Goal: Task Accomplishment & Management: Use online tool/utility

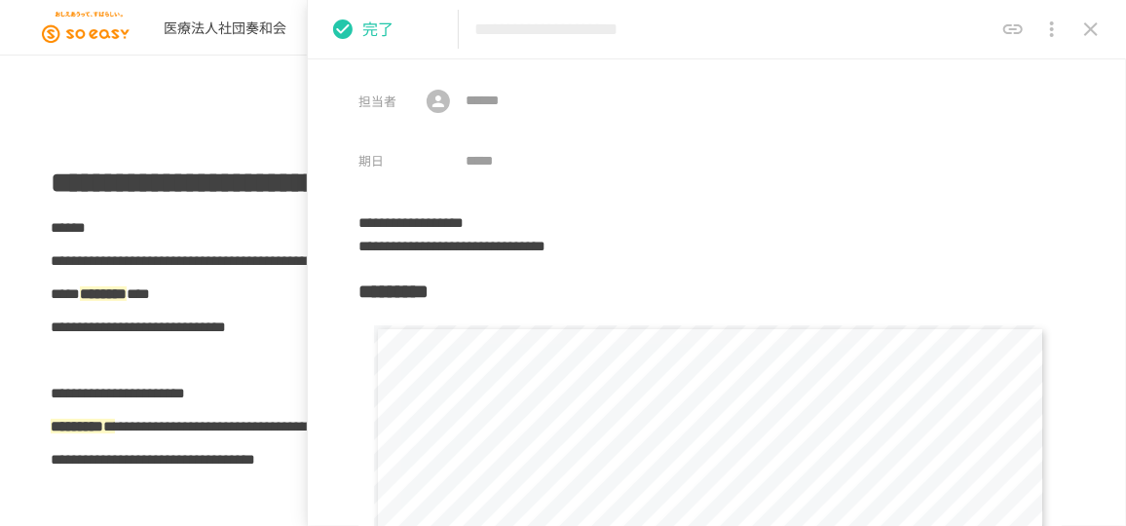
scroll to position [1546, 0]
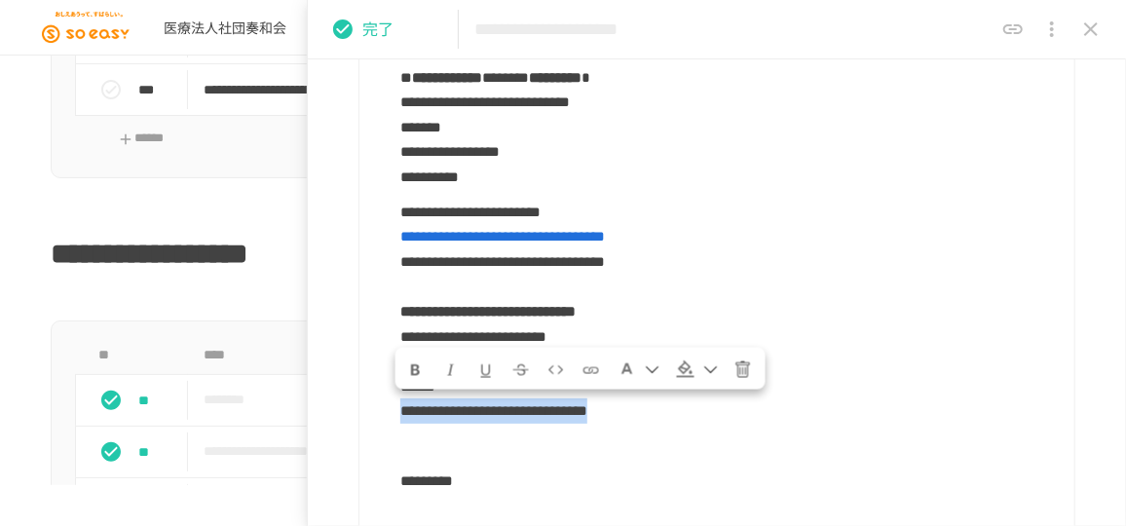
drag, startPoint x: 805, startPoint y: 411, endPoint x: 405, endPoint y: 412, distance: 399.5
click at [401, 415] on p "**********" at bounding box center [729, 312] width 659 height 226
click at [871, 218] on p "**********" at bounding box center [729, 312] width 659 height 226
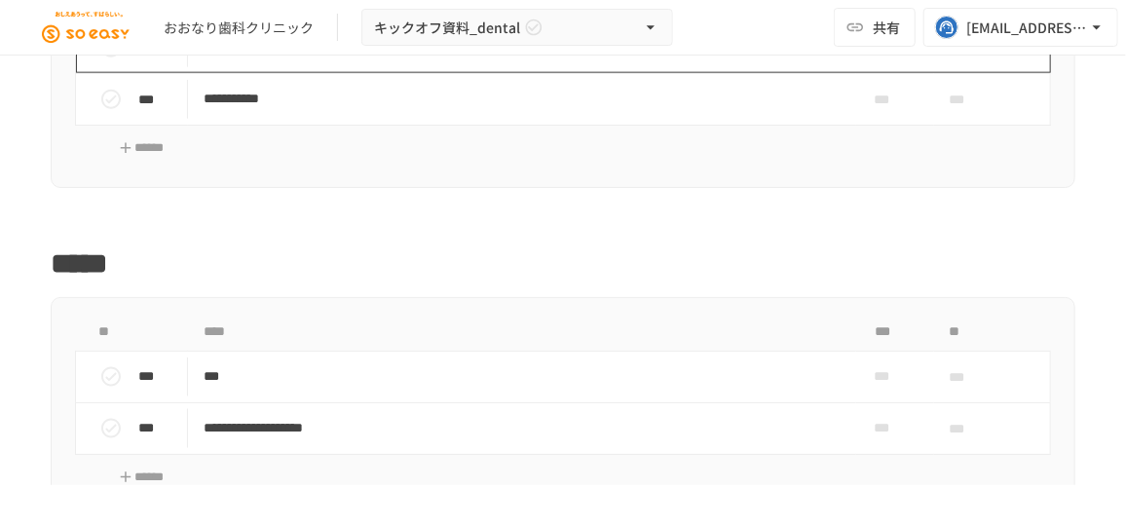
scroll to position [4162, 0]
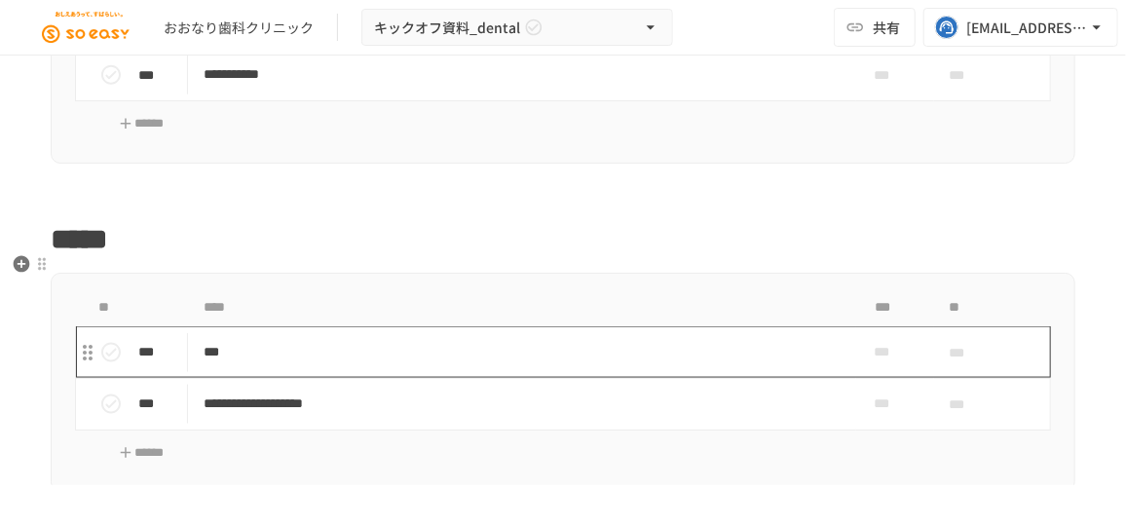
click at [336, 345] on td "***" at bounding box center [522, 352] width 668 height 52
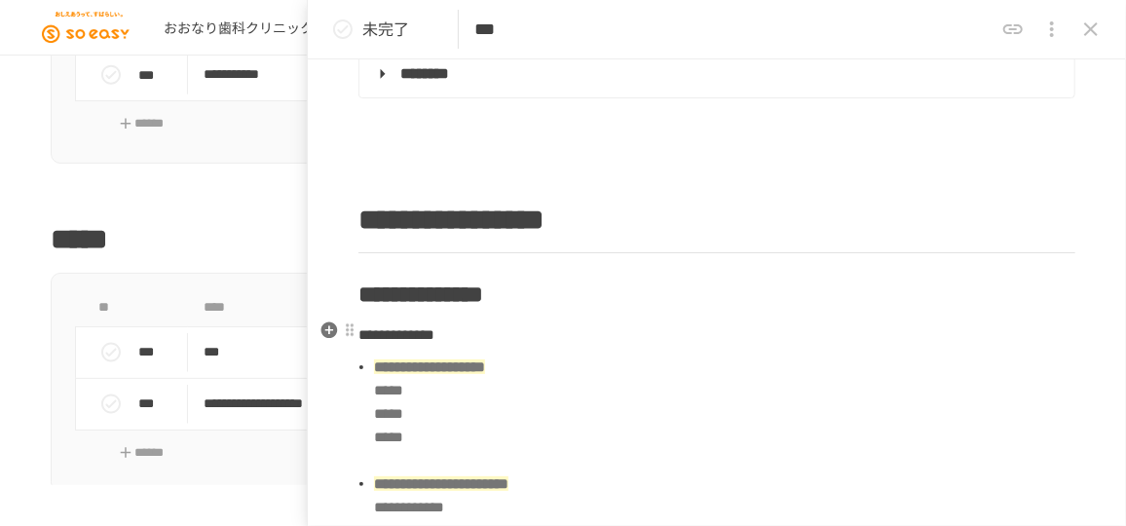
scroll to position [531, 0]
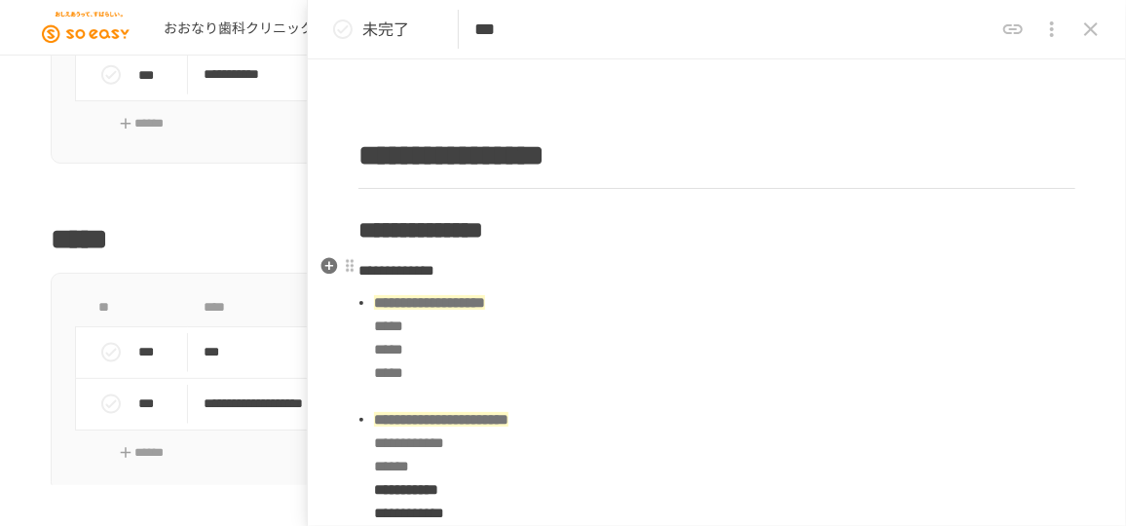
click at [361, 268] on span "**********" at bounding box center [397, 270] width 76 height 15
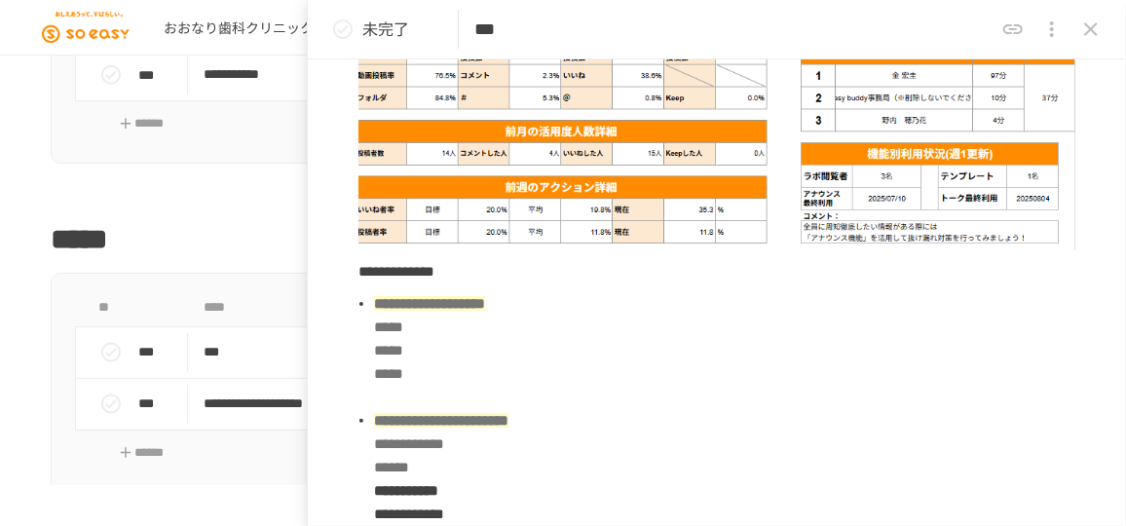
scroll to position [1239, 0]
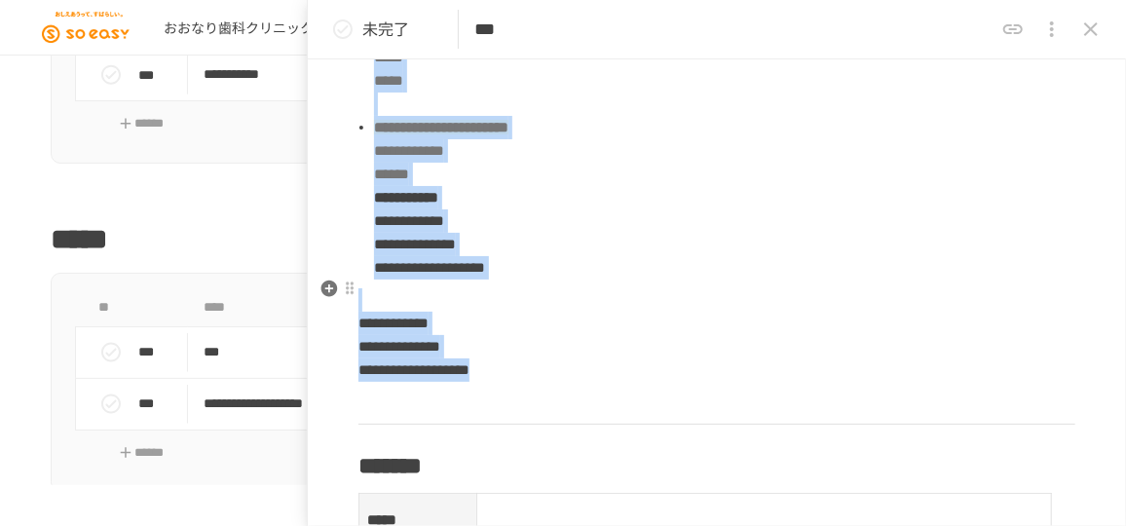
drag, startPoint x: 360, startPoint y: 171, endPoint x: 669, endPoint y: 360, distance: 363.0
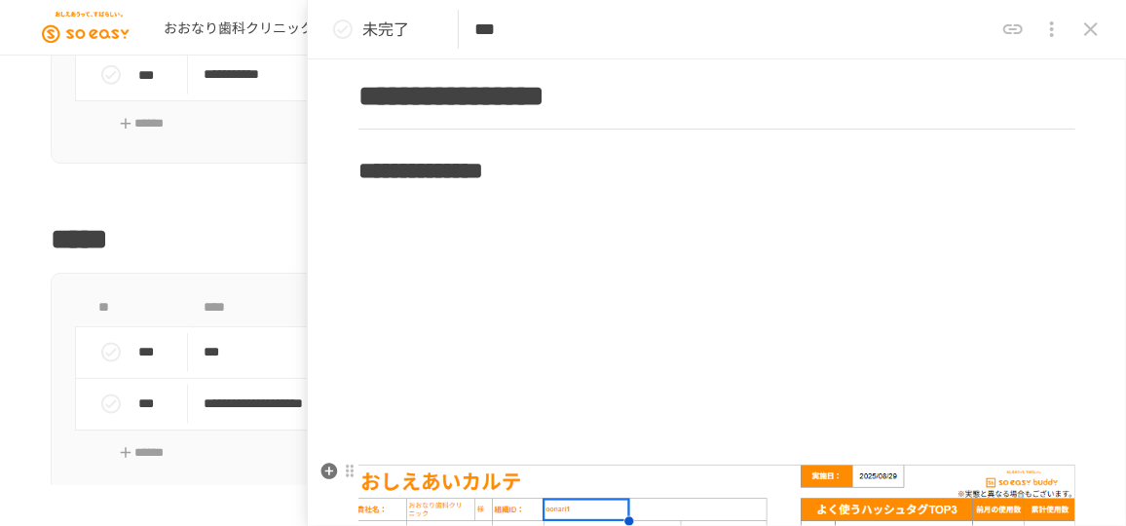
scroll to position [535, 0]
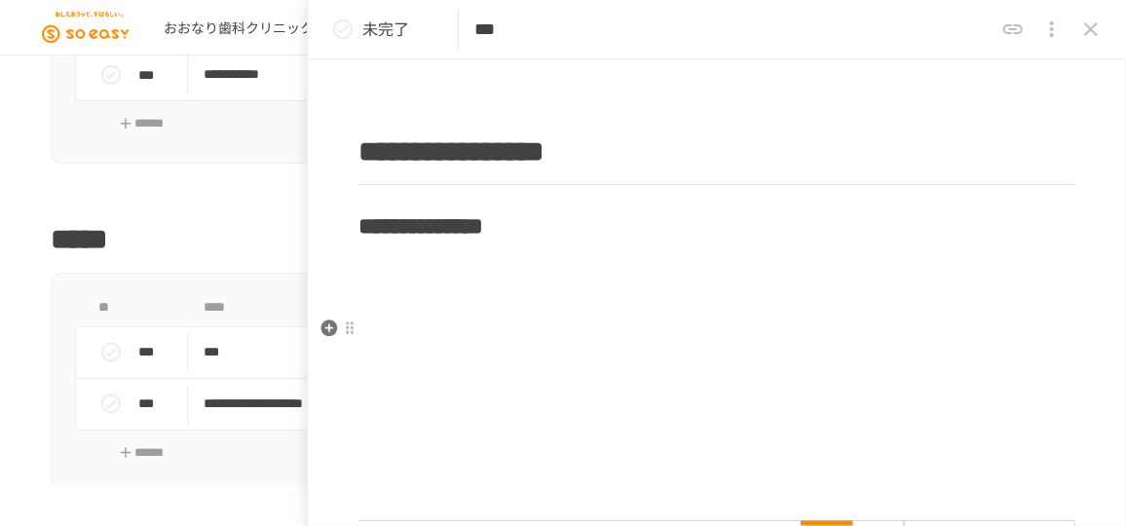
click at [462, 333] on p at bounding box center [717, 333] width 717 height 25
click at [1099, 27] on icon "close drawer" at bounding box center [1091, 29] width 23 height 23
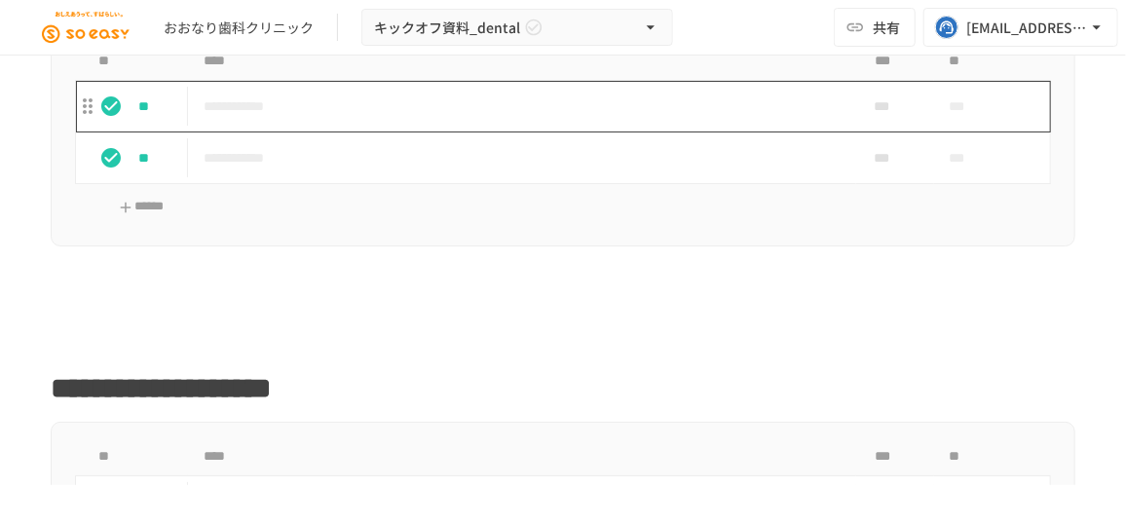
scroll to position [2732, 0]
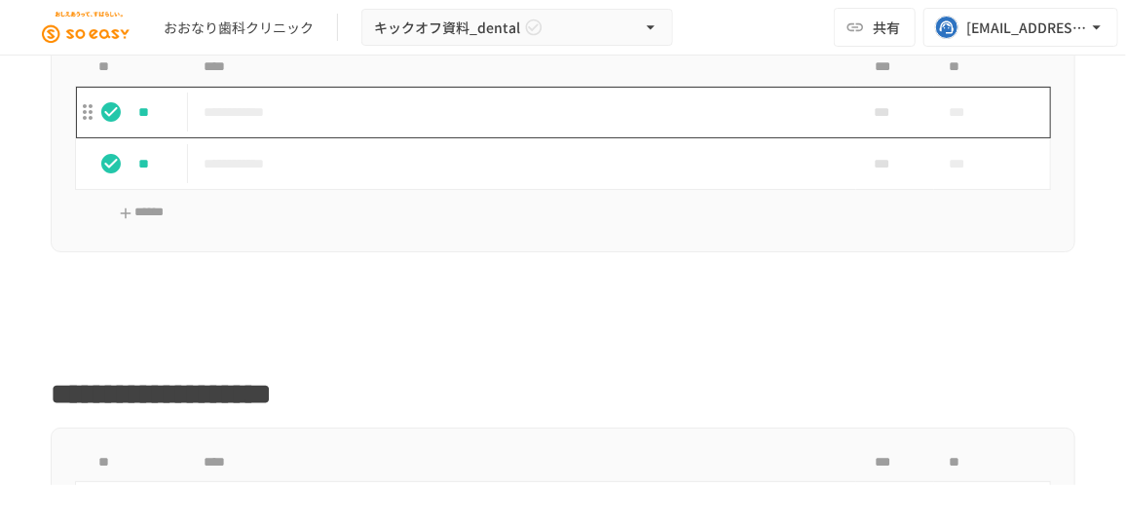
click at [414, 109] on p "**********" at bounding box center [517, 112] width 626 height 24
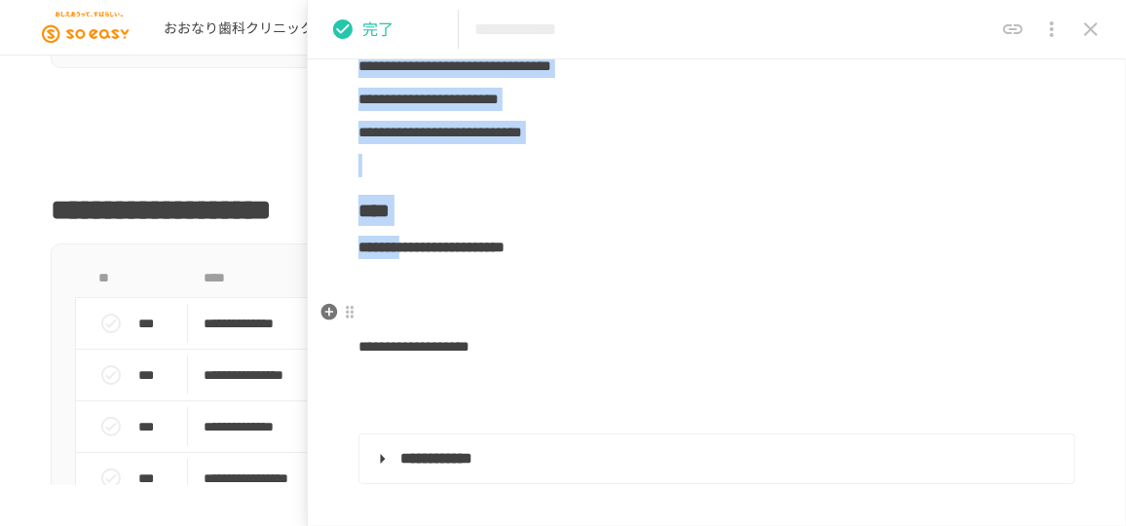
scroll to position [5441, 0]
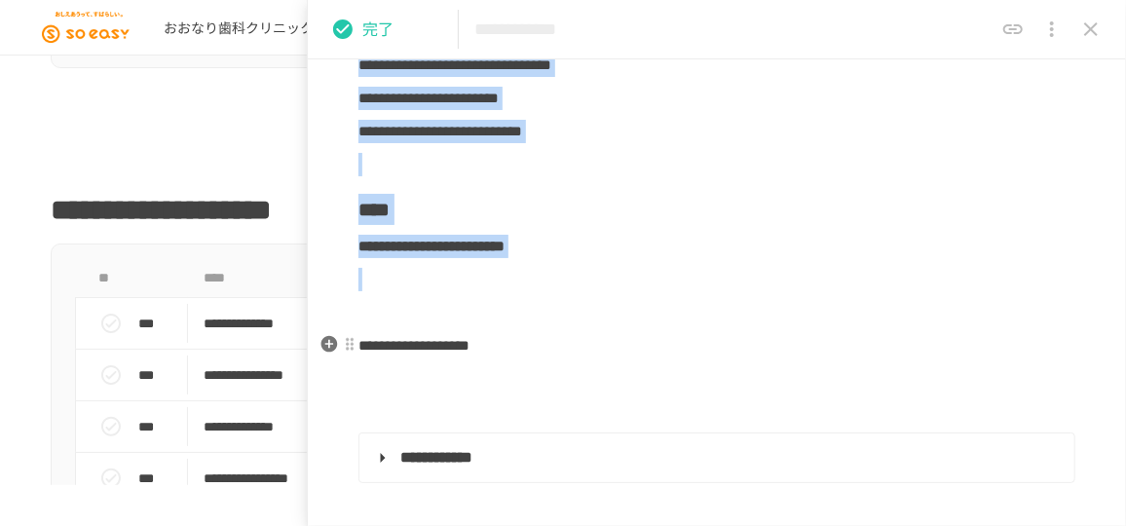
drag, startPoint x: 363, startPoint y: 203, endPoint x: 707, endPoint y: 327, distance: 365.9
copy div "**********"
click at [1094, 27] on icon "close drawer" at bounding box center [1091, 29] width 23 height 23
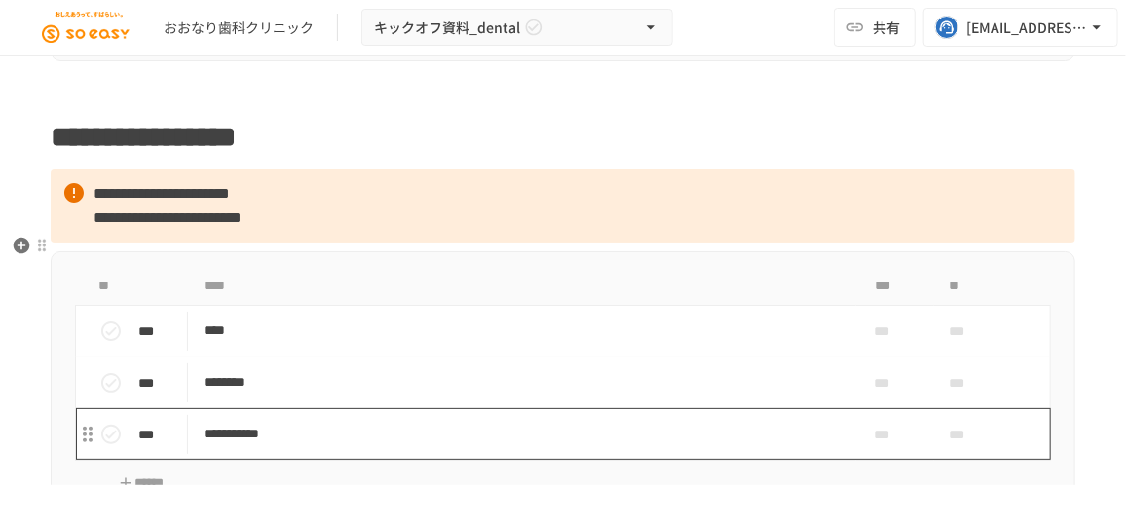
scroll to position [4245, 0]
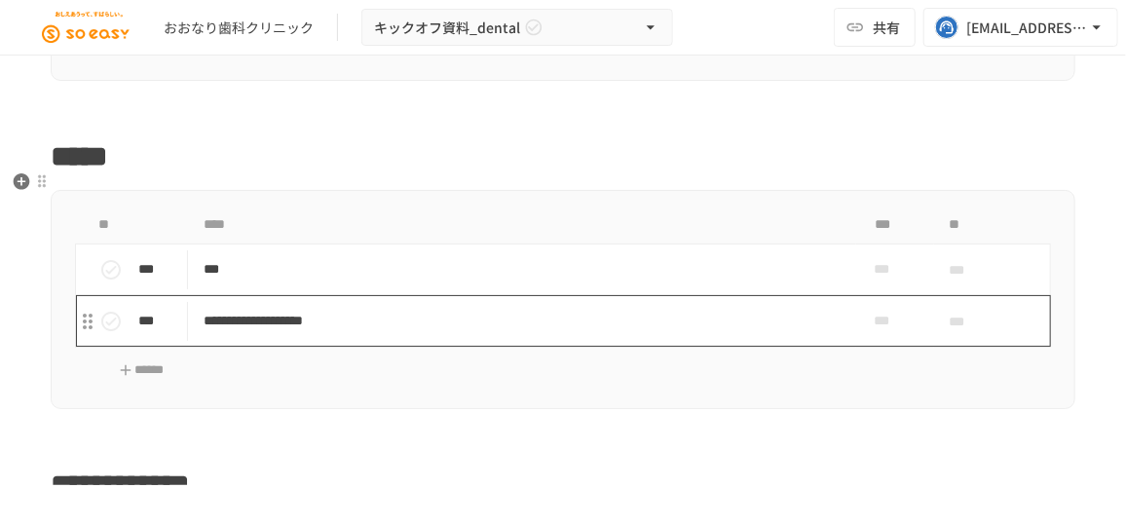
click at [535, 259] on p "***" at bounding box center [517, 269] width 626 height 24
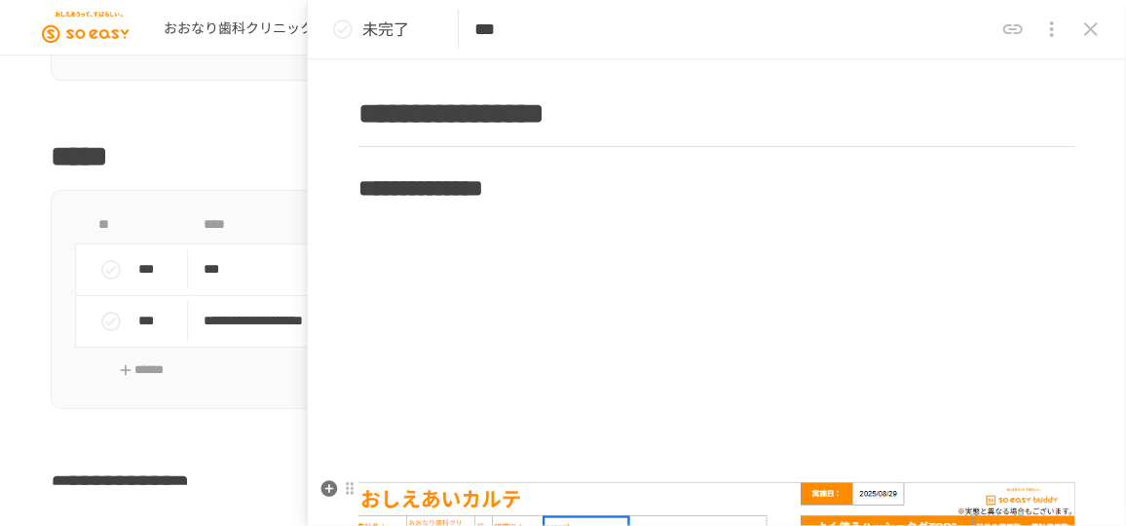
scroll to position [531, 0]
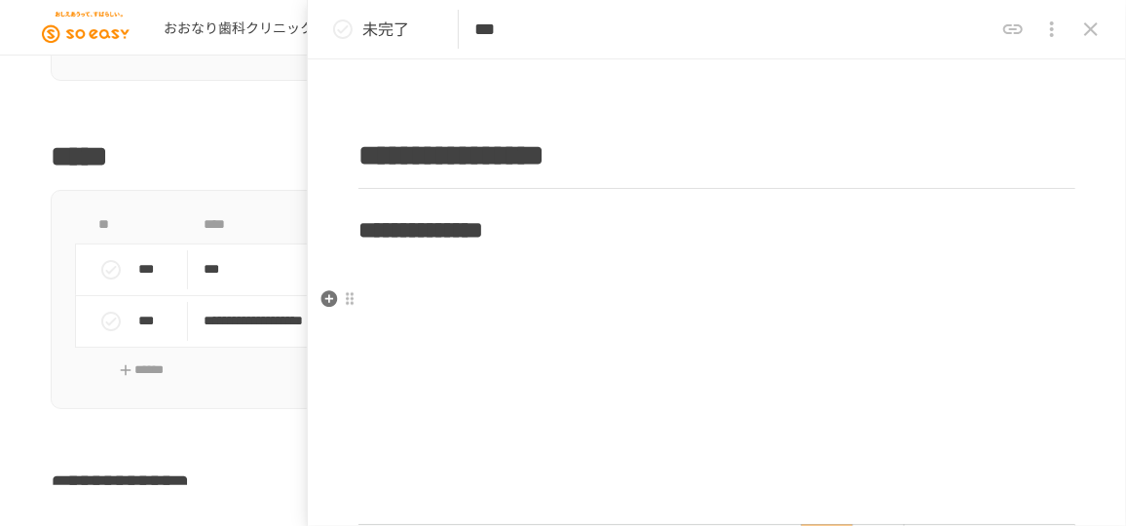
click at [488, 298] on p at bounding box center [717, 303] width 717 height 25
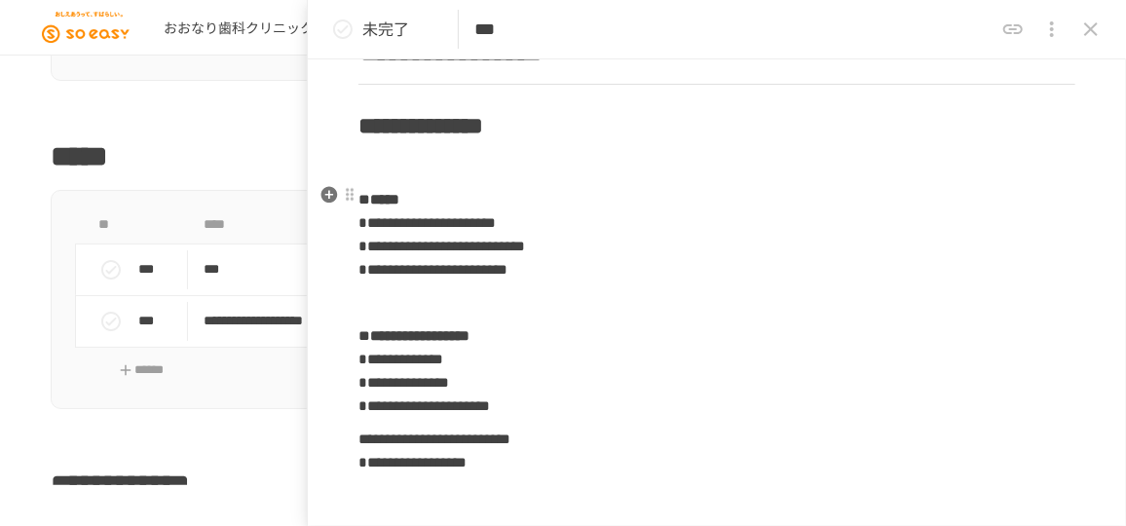
scroll to position [636, 0]
click at [475, 300] on p at bounding box center [717, 301] width 717 height 25
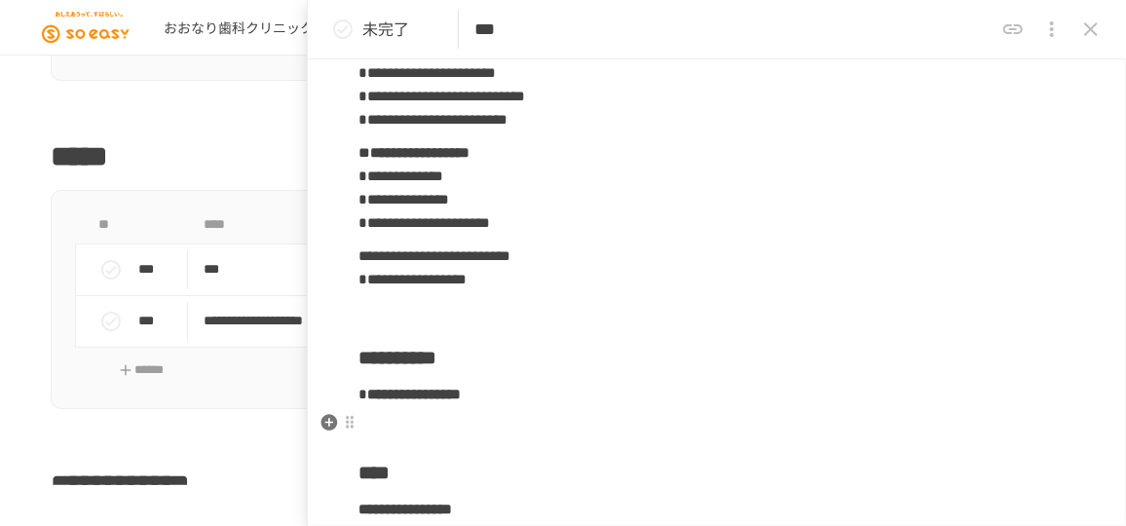
click at [416, 430] on p at bounding box center [717, 427] width 717 height 25
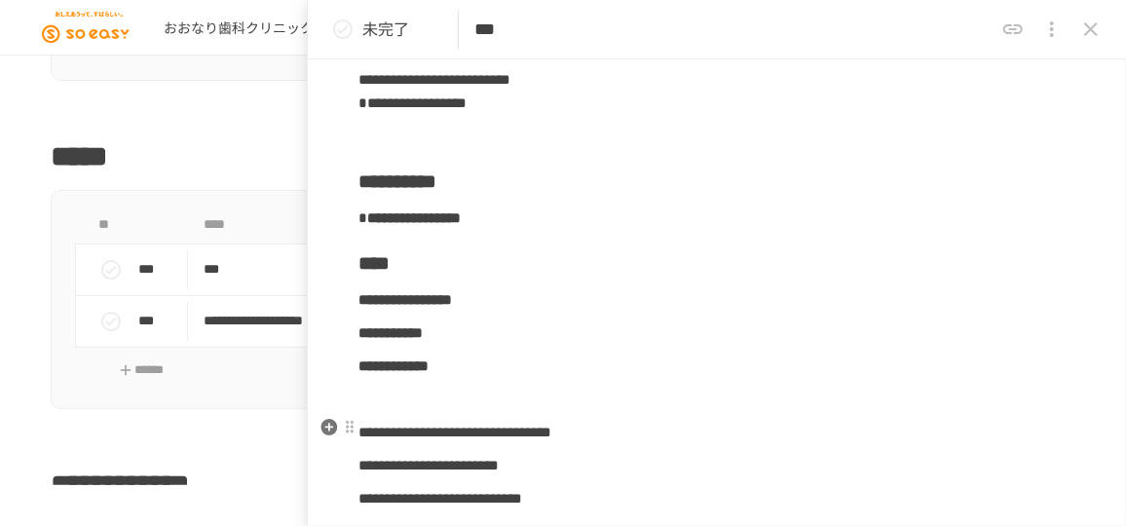
scroll to position [962, 0]
click at [439, 401] on p at bounding box center [717, 399] width 717 height 25
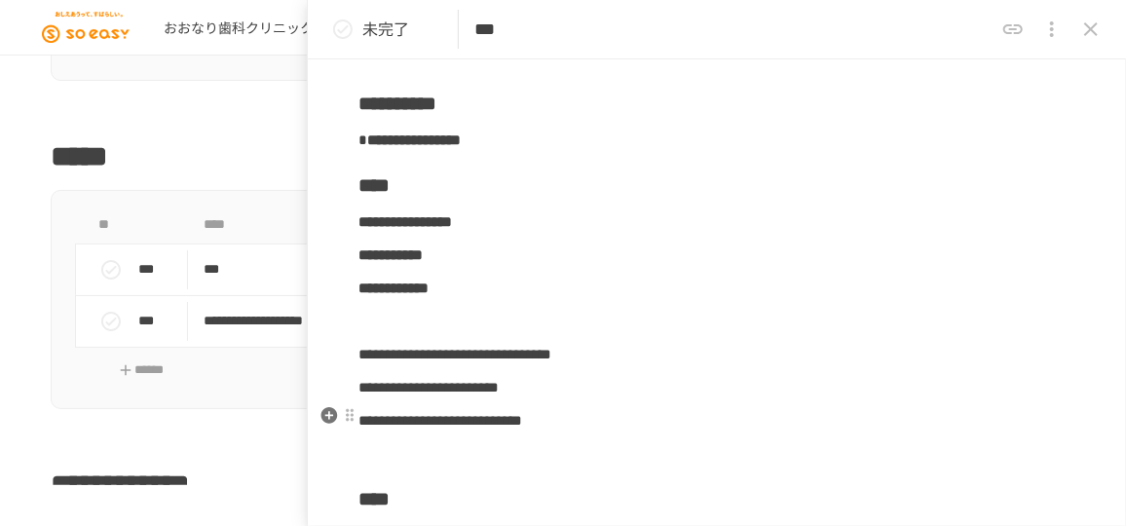
scroll to position [1041, 0]
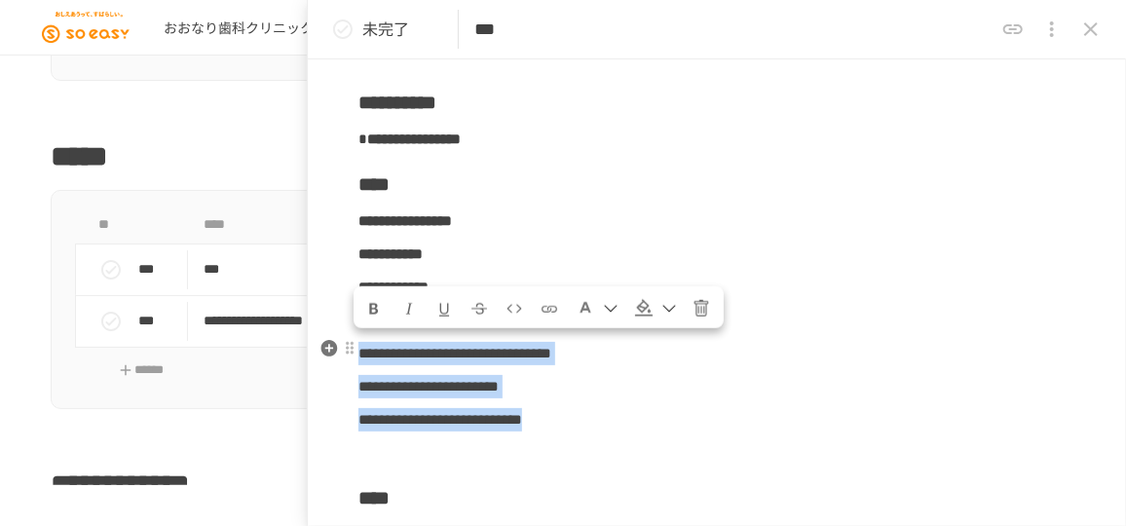
drag, startPoint x: 791, startPoint y: 421, endPoint x: 361, endPoint y: 349, distance: 436.7
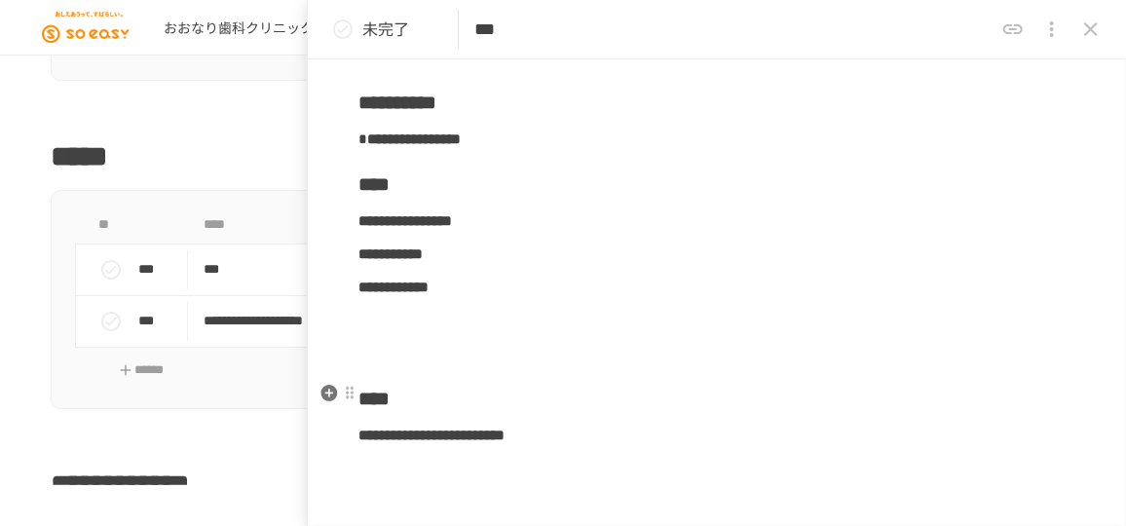
click at [422, 344] on p at bounding box center [717, 353] width 717 height 25
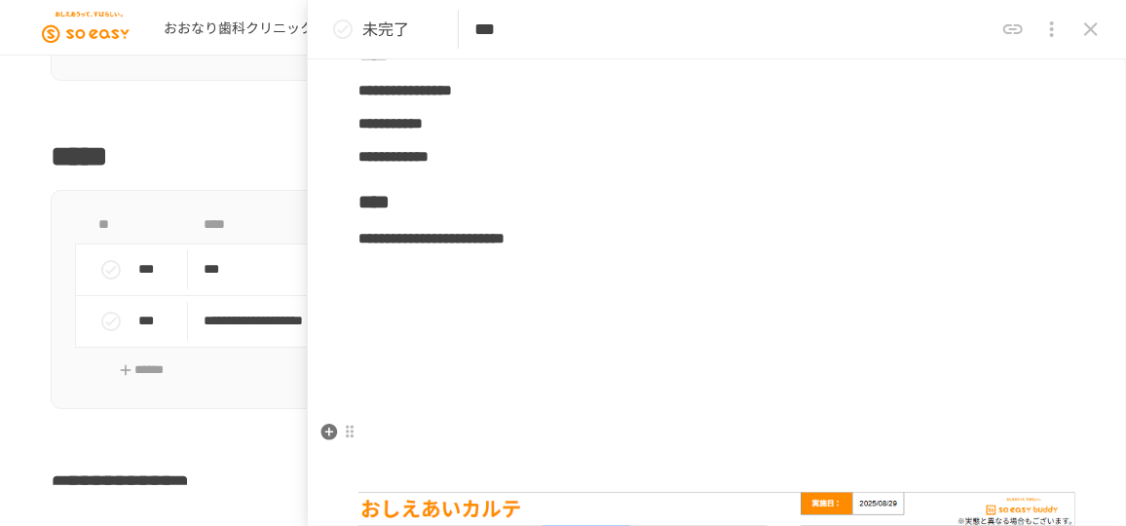
scroll to position [1178, 0]
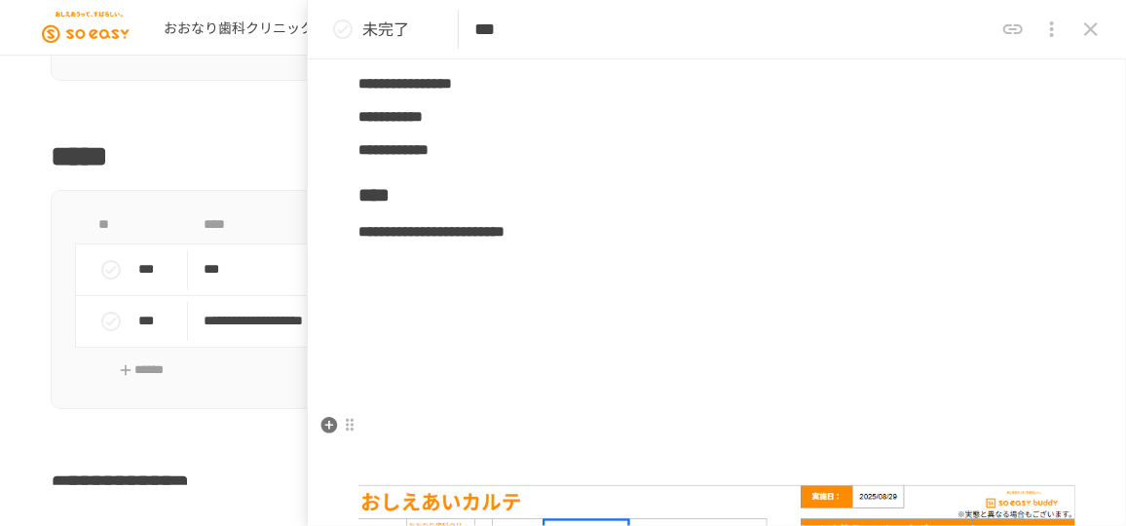
click at [473, 418] on p at bounding box center [717, 430] width 717 height 25
click at [439, 297] on p at bounding box center [717, 297] width 717 height 25
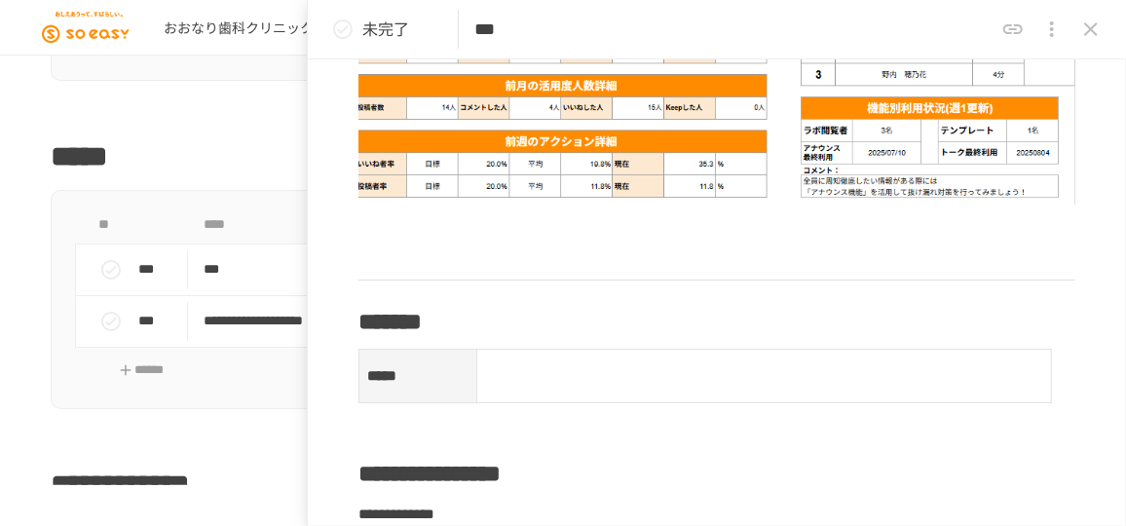
scroll to position [1834, 0]
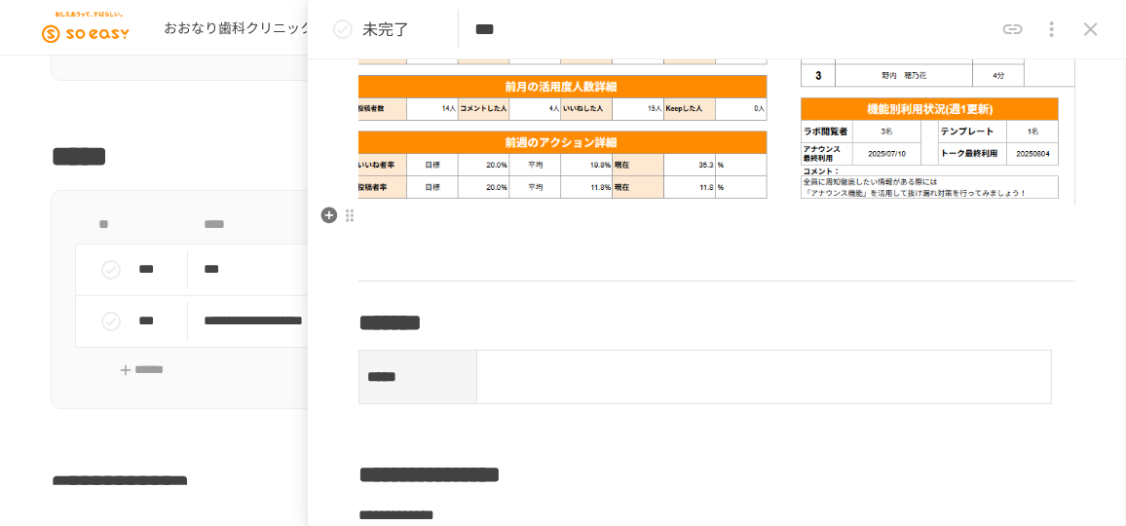
click at [415, 214] on p at bounding box center [717, 226] width 717 height 25
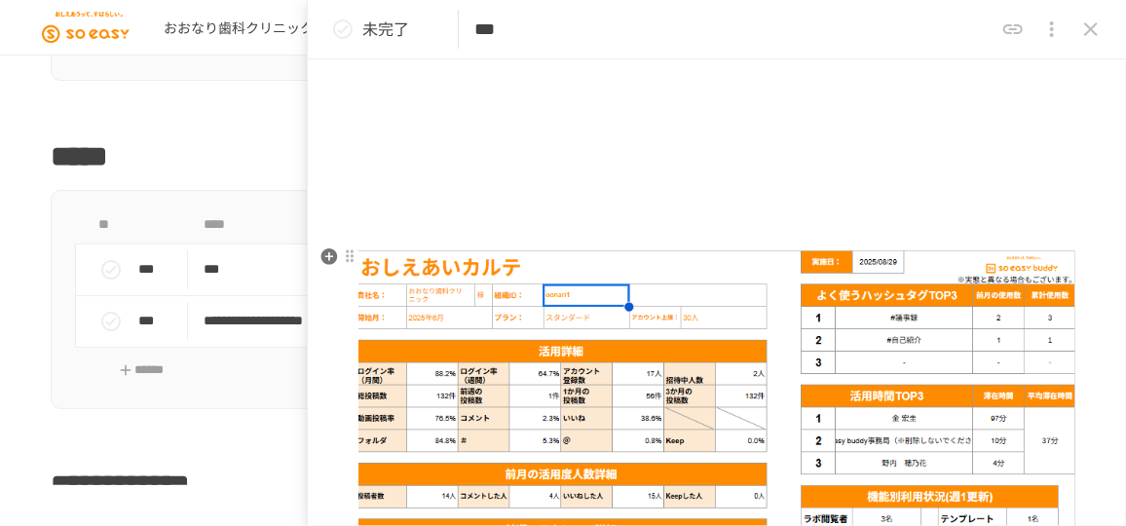
scroll to position [1242, 0]
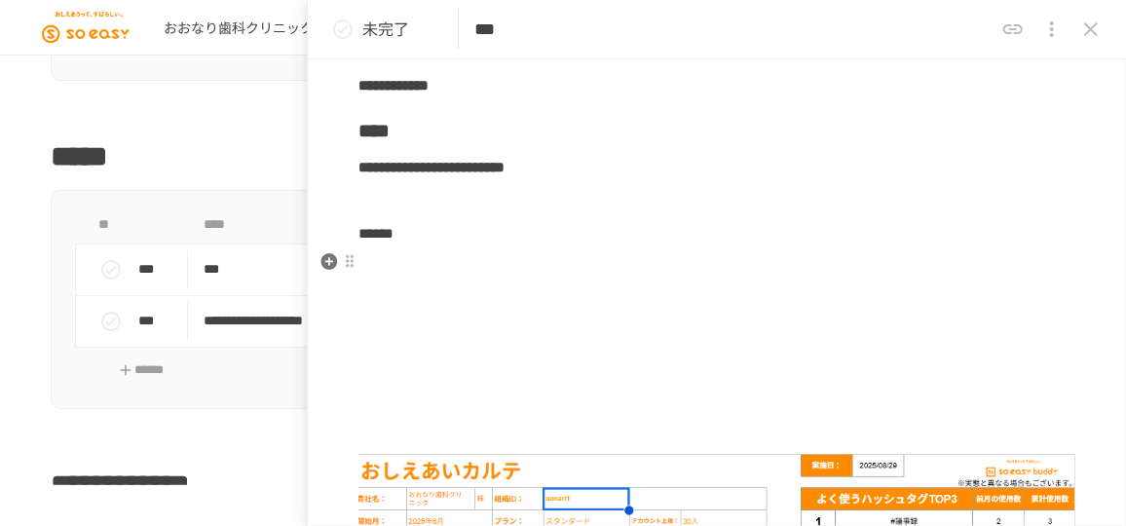
click at [448, 266] on p at bounding box center [717, 266] width 717 height 25
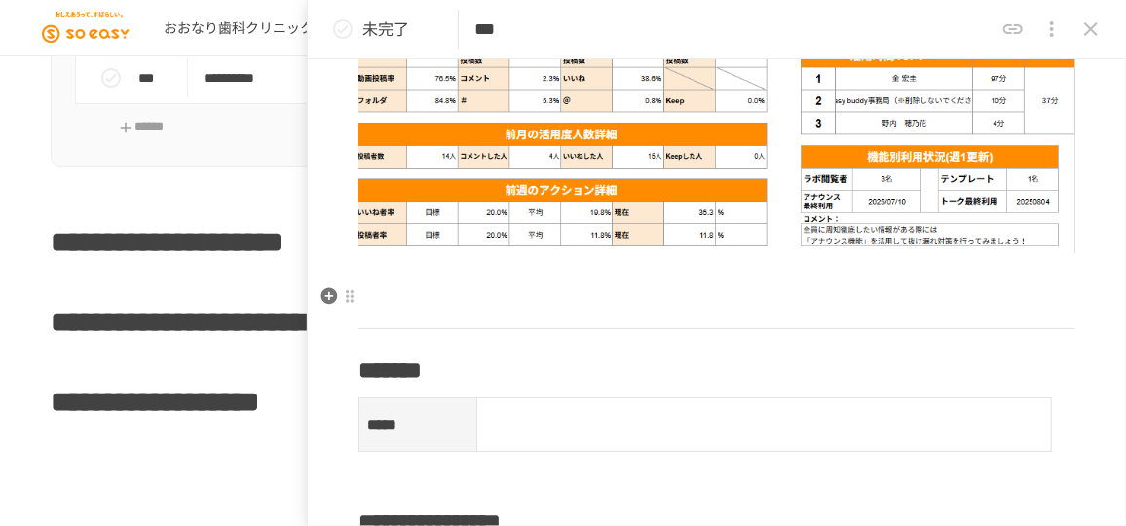
scroll to position [1788, 0]
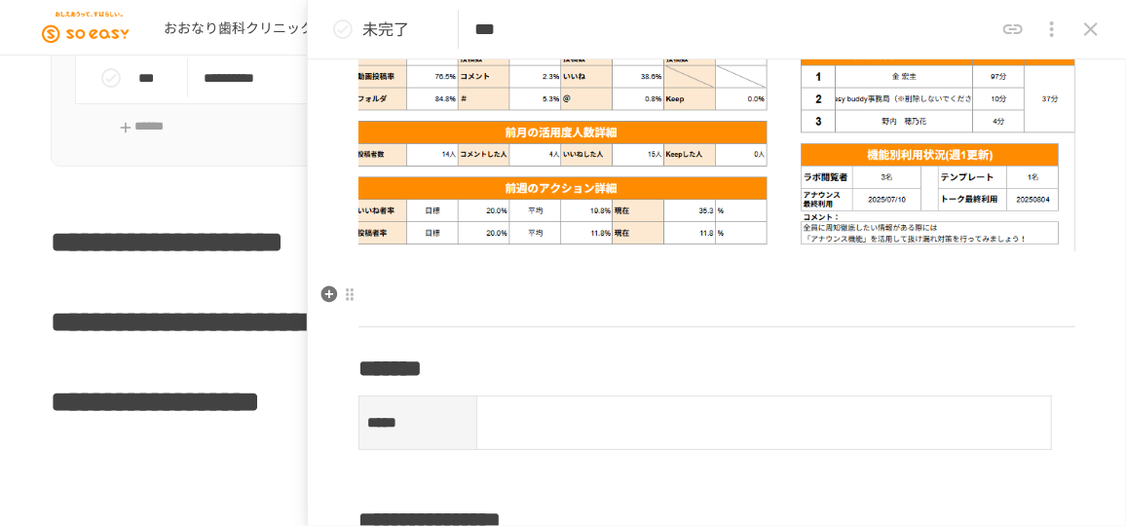
click at [490, 270] on p at bounding box center [717, 272] width 717 height 25
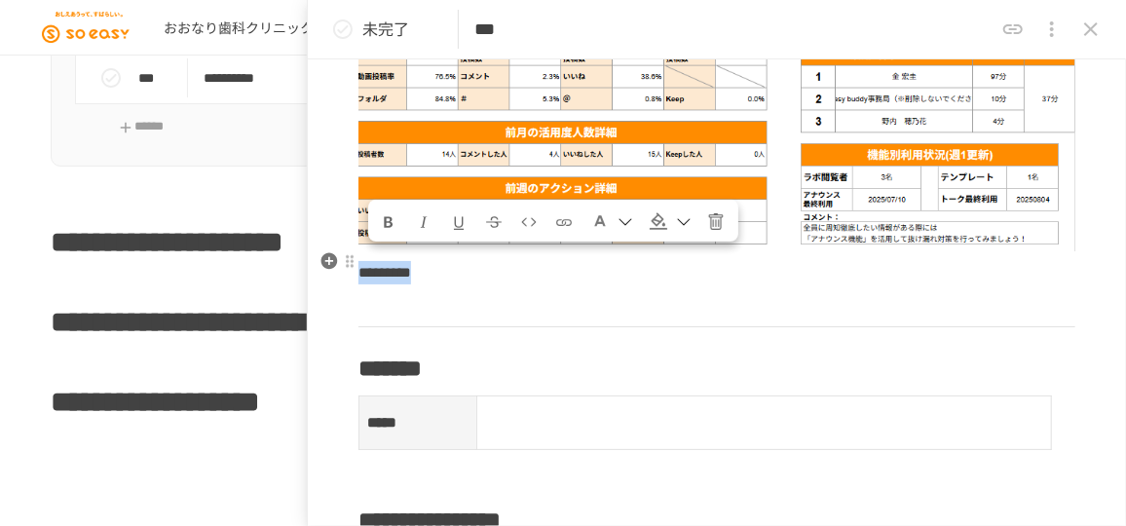
drag, startPoint x: 502, startPoint y: 262, endPoint x: 362, endPoint y: 262, distance: 139.3
click at [362, 262] on p "*********" at bounding box center [717, 272] width 717 height 25
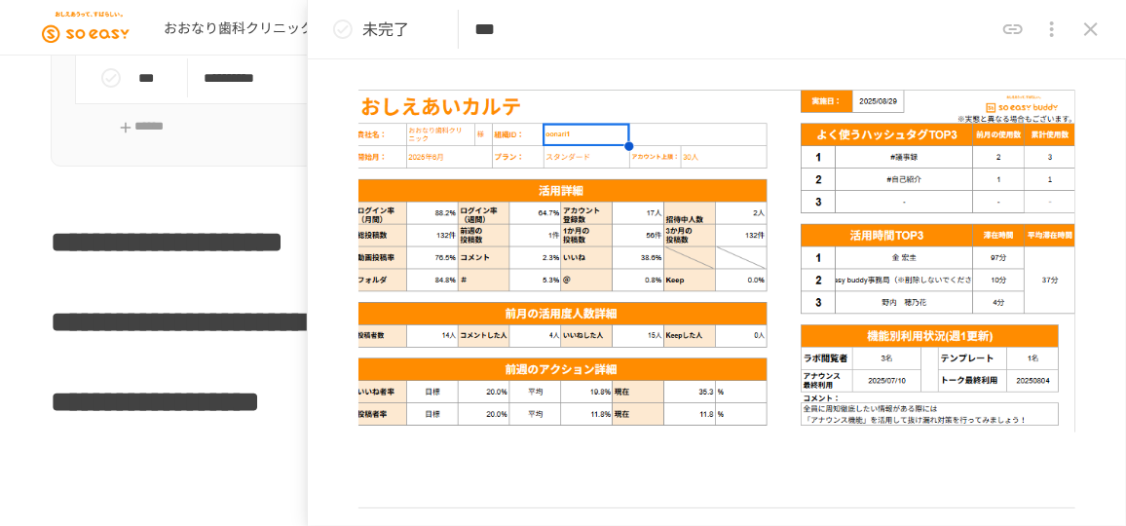
scroll to position [1604, 0]
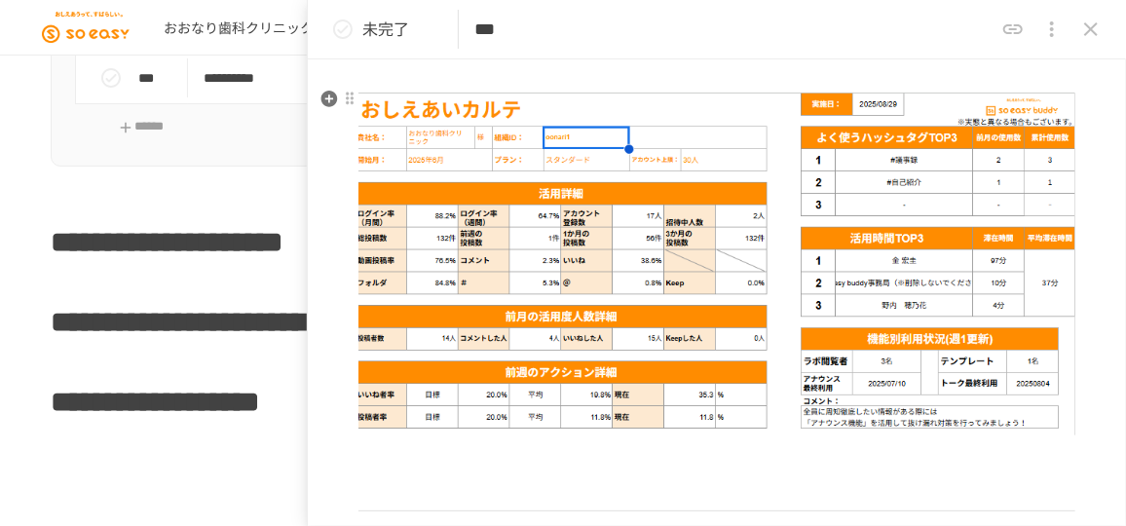
click at [722, 186] on img at bounding box center [717, 264] width 717 height 343
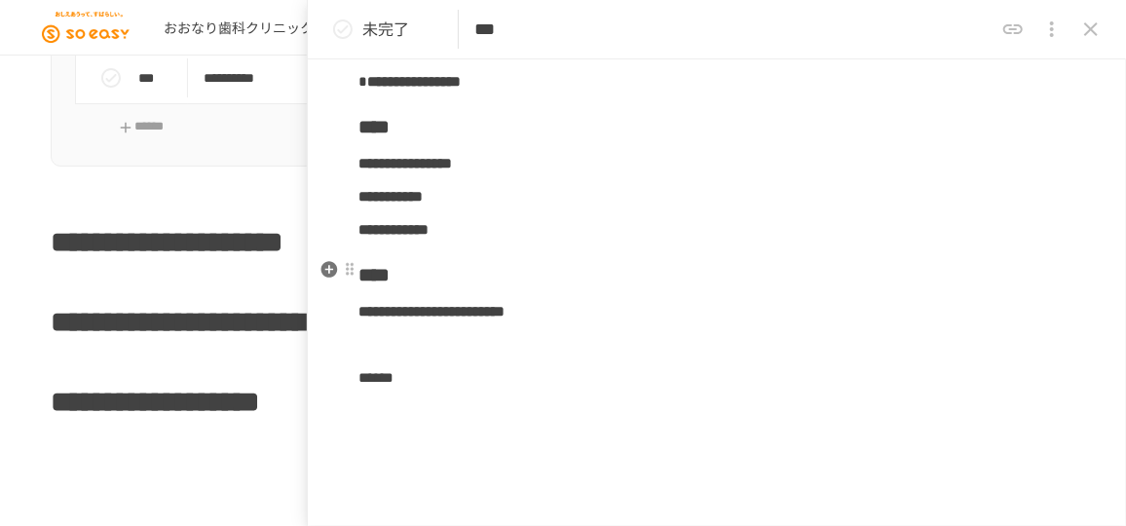
scroll to position [1072, 0]
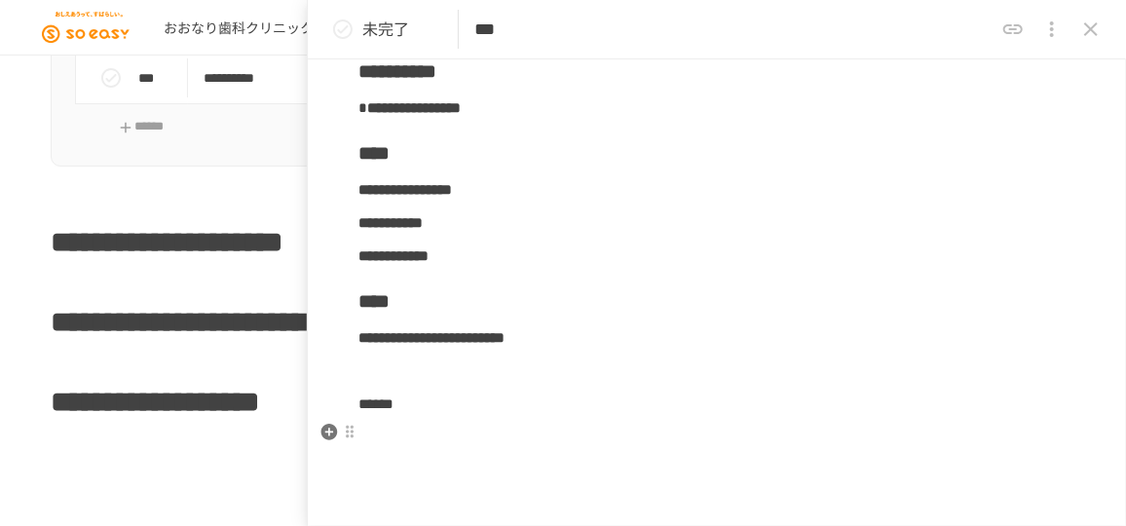
click at [494, 436] on p at bounding box center [717, 437] width 717 height 25
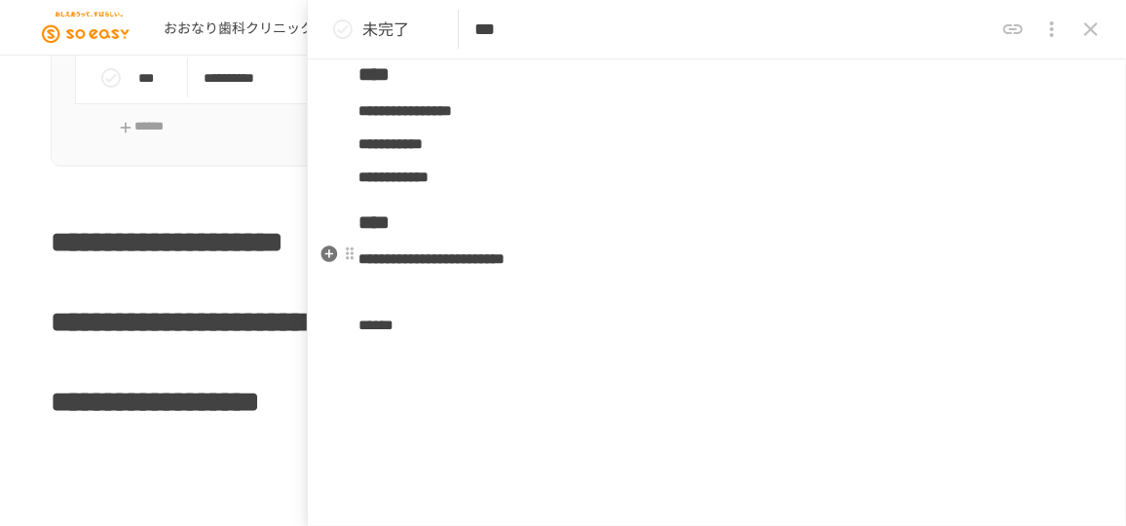
scroll to position [1062, 0]
